Goal: Book appointment/travel/reservation

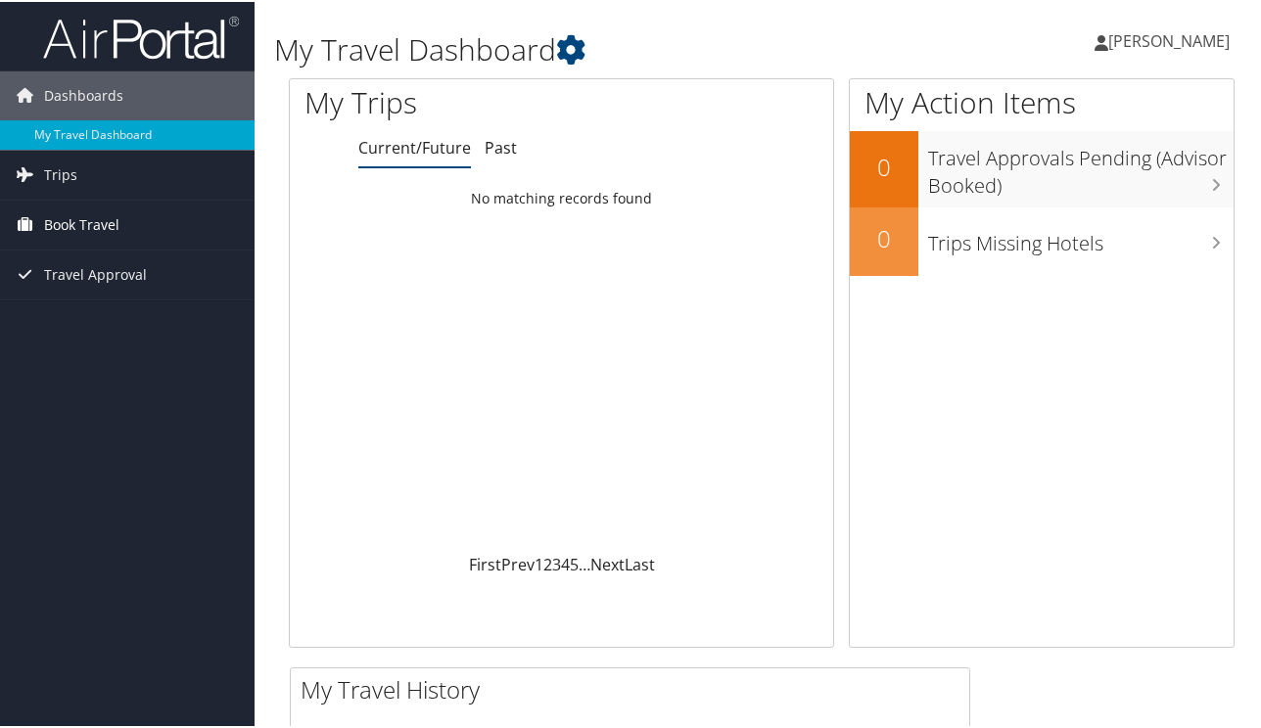
click at [94, 223] on span "Book Travel" at bounding box center [81, 223] width 75 height 49
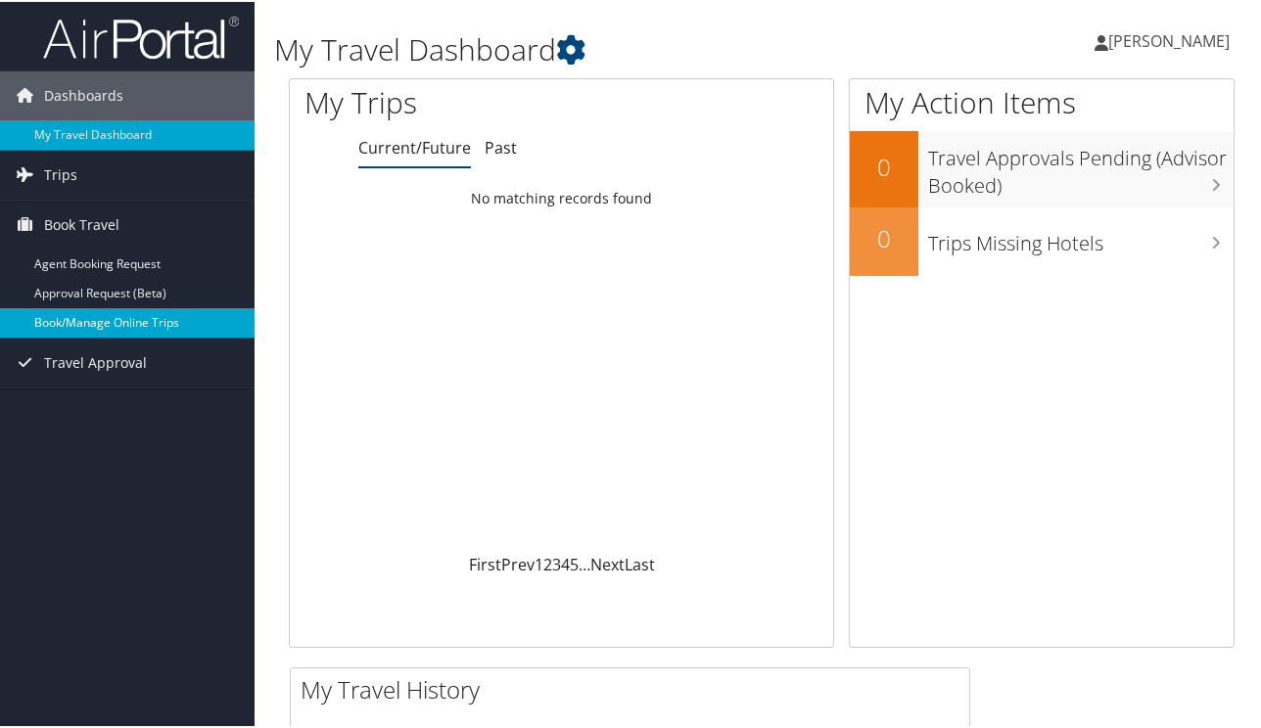
click at [113, 330] on link "Book/Manage Online Trips" at bounding box center [127, 320] width 254 height 29
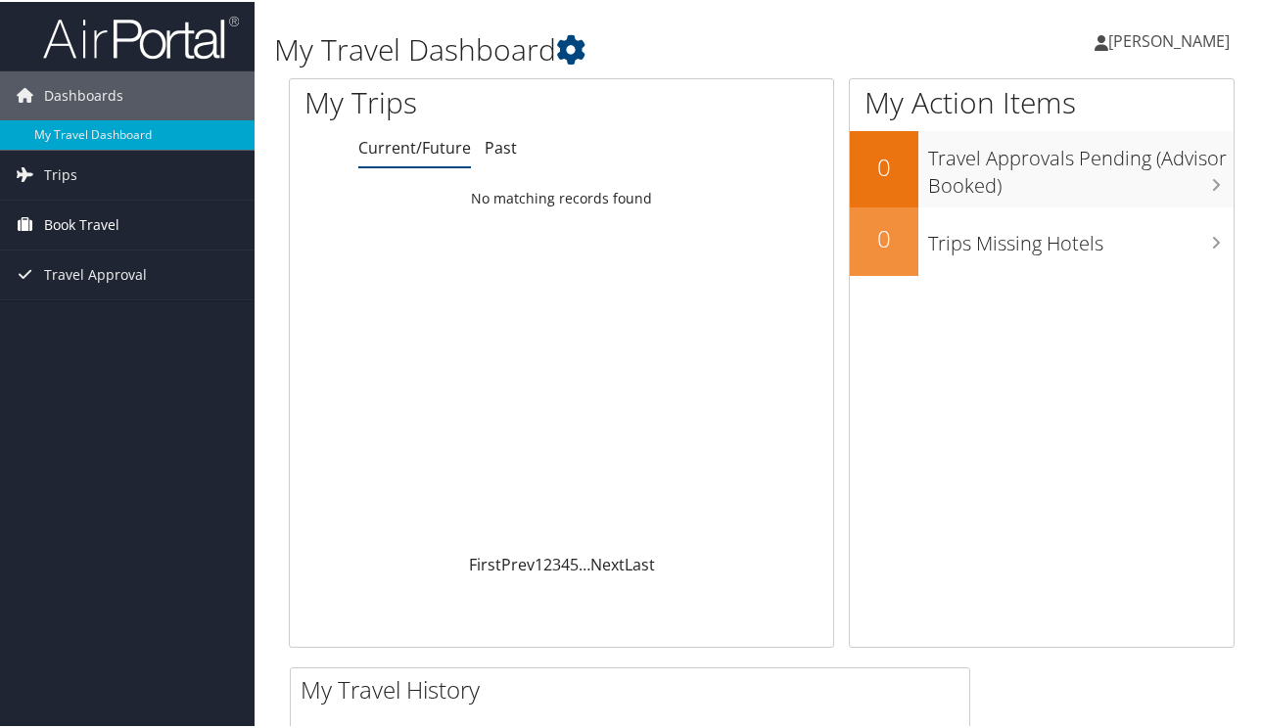
click at [65, 242] on span "Book Travel" at bounding box center [81, 223] width 75 height 49
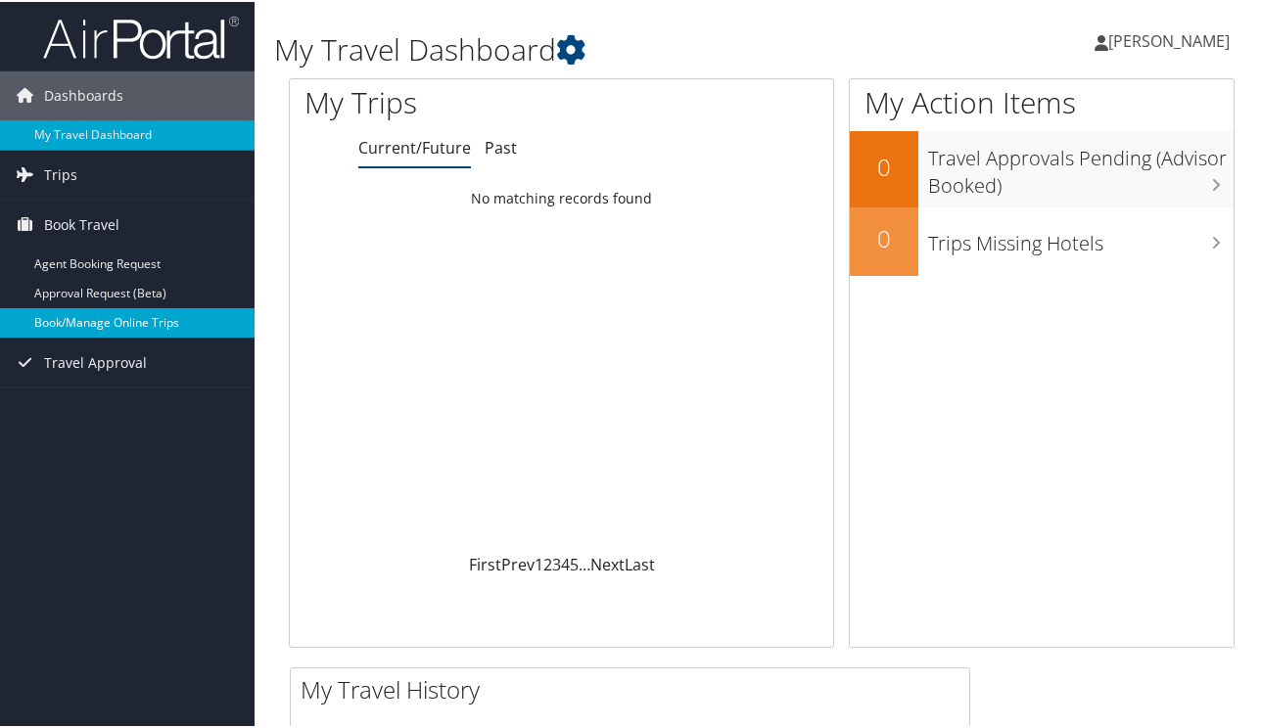
click at [91, 324] on link "Book/Manage Online Trips" at bounding box center [127, 320] width 254 height 29
